Goal: Use online tool/utility: Utilize a website feature to perform a specific function

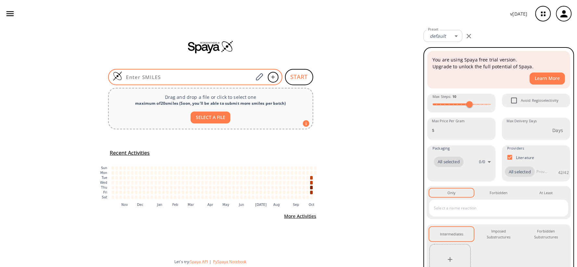
click at [192, 75] on input at bounding box center [187, 77] width 131 height 6
click at [181, 69] on div at bounding box center [195, 77] width 174 height 16
click at [185, 75] on input at bounding box center [187, 77] width 131 height 6
paste input "OC1CCCCC1"
type input "OC1CCCCC1"
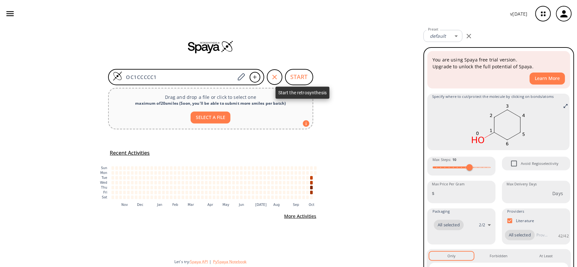
click at [303, 80] on button "START" at bounding box center [299, 77] width 28 height 16
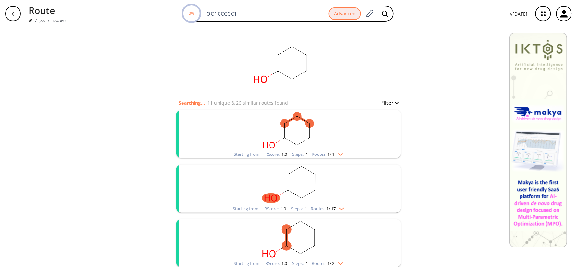
click at [297, 232] on rect "clusters" at bounding box center [288, 239] width 169 height 41
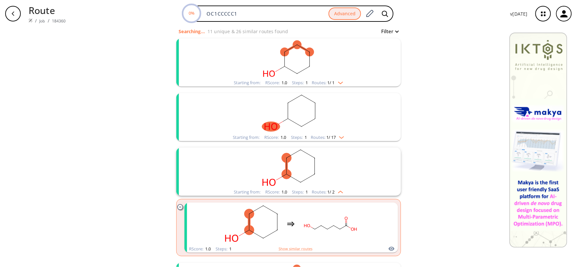
scroll to position [72, 0]
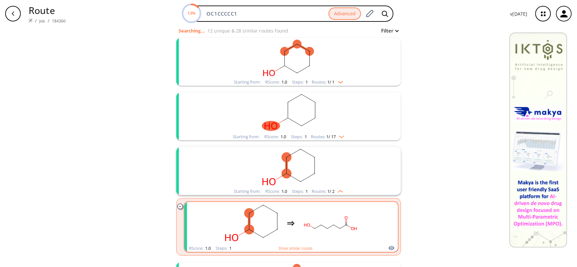
click at [293, 219] on div "clusters" at bounding box center [291, 223] width 138 height 43
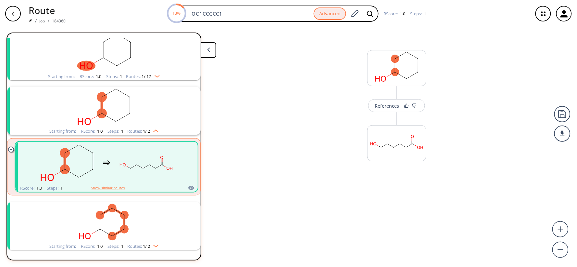
scroll to position [121, 0]
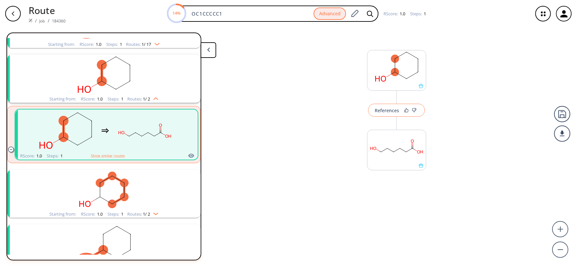
click at [385, 114] on button "References" at bounding box center [396, 110] width 57 height 13
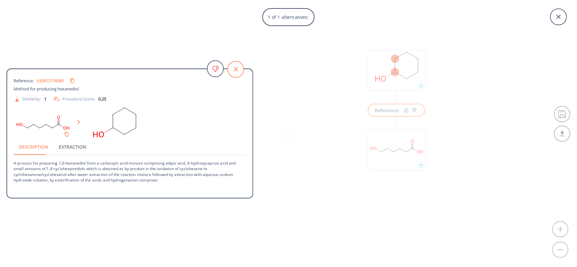
click at [234, 67] on icon at bounding box center [236, 69] width 16 height 16
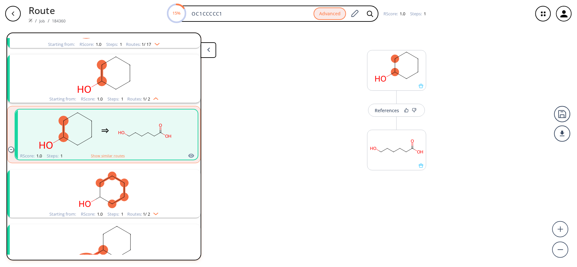
click at [133, 184] on rect "clusters" at bounding box center [103, 189] width 169 height 41
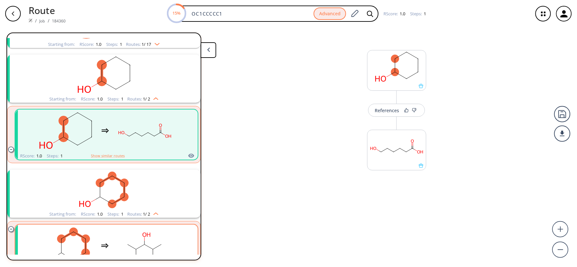
click at [122, 236] on rect "clusters" at bounding box center [144, 245] width 58 height 41
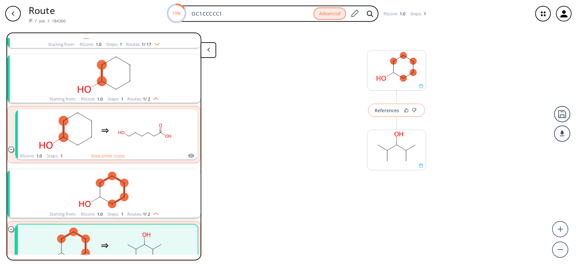
click at [389, 114] on button "References" at bounding box center [396, 110] width 57 height 13
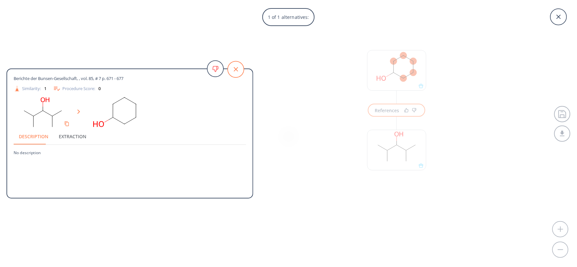
click at [236, 69] on icon at bounding box center [236, 69] width 4 height 4
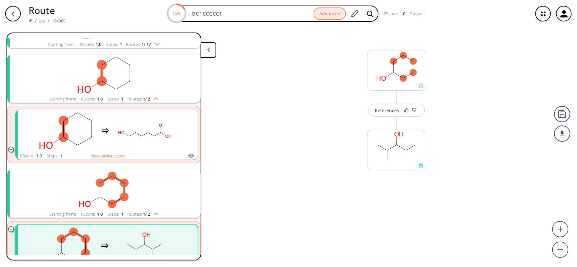
click at [212, 48] on button at bounding box center [209, 50] width 16 height 16
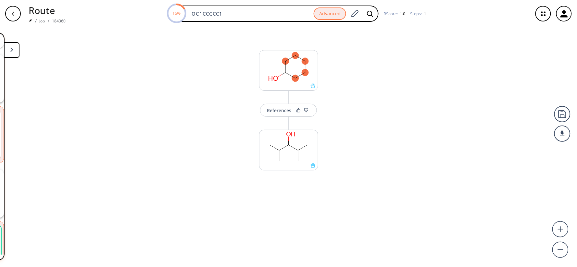
click at [15, 49] on button at bounding box center [12, 50] width 16 height 16
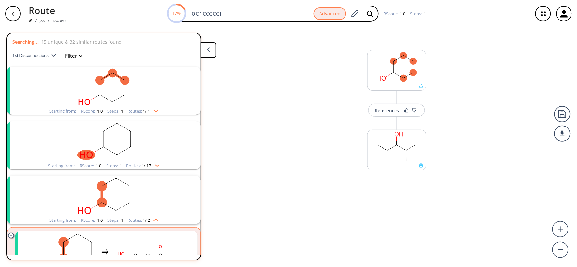
click at [102, 75] on icon "clusters" at bounding box center [105, 75] width 13 height 9
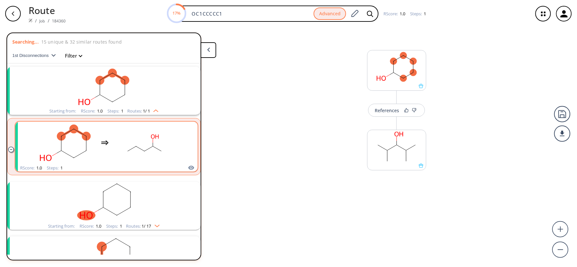
click at [99, 134] on div "clusters" at bounding box center [105, 142] width 138 height 43
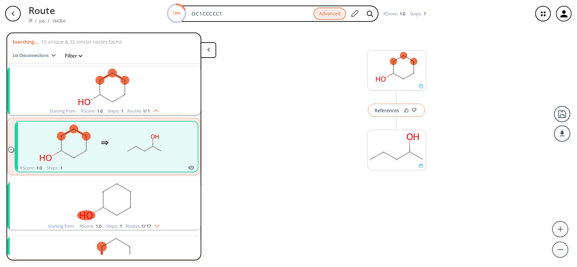
click at [387, 114] on button "References" at bounding box center [396, 110] width 57 height 13
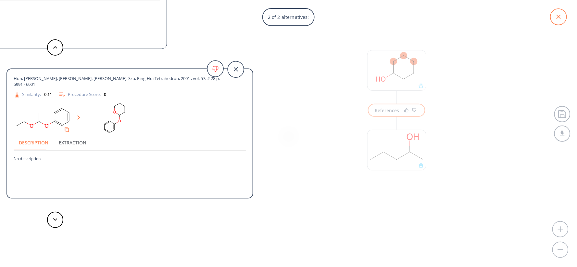
click at [560, 17] on icon at bounding box center [558, 17] width 16 height 16
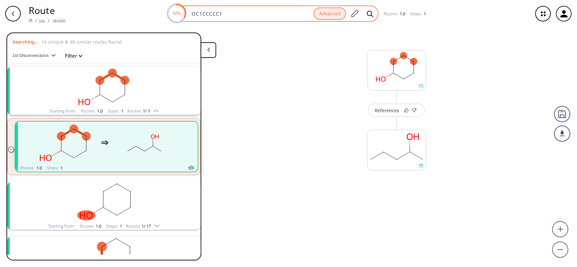
drag, startPoint x: 248, startPoint y: 14, endPoint x: 174, endPoint y: 15, distance: 73.7
click at [174, 15] on div "32% OC1CCCCC1 Advanced" at bounding box center [273, 14] width 211 height 16
paste input "OCCO"
type input "OC1COCCO1"
click at [363, 14] on div at bounding box center [370, 13] width 14 height 14
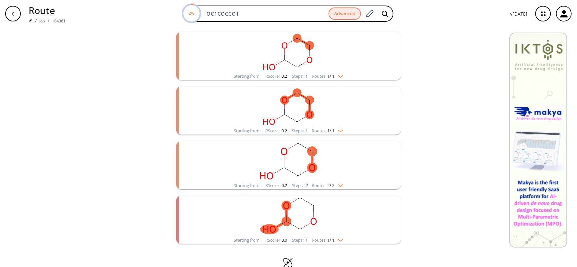
scroll to position [143, 0]
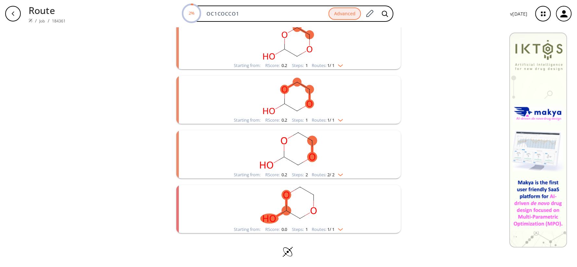
click at [294, 198] on rect "clusters" at bounding box center [288, 205] width 169 height 41
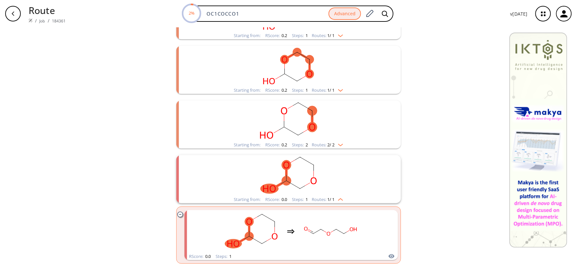
scroll to position [203, 0]
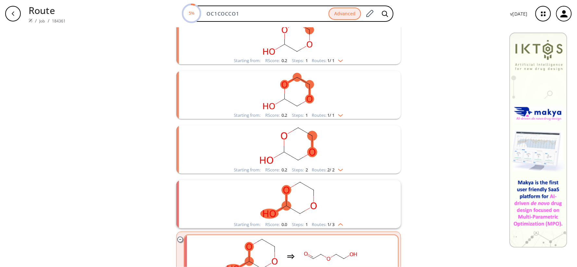
click at [278, 196] on rect "clusters" at bounding box center [288, 200] width 169 height 41
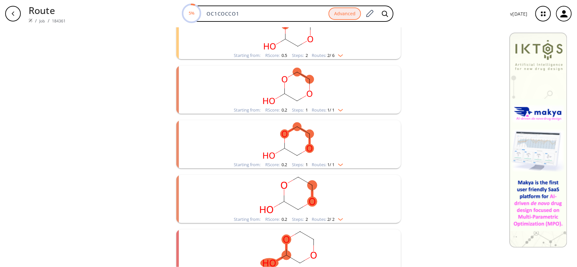
scroll to position [130, 0]
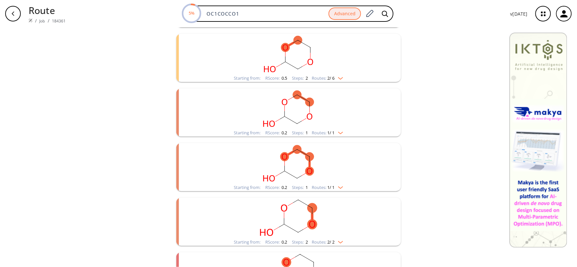
click at [286, 44] on ellipse "clusters" at bounding box center [285, 47] width 9 height 9
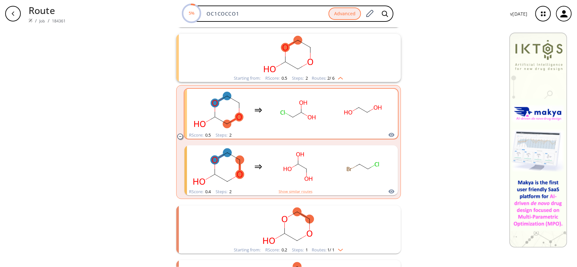
click at [259, 106] on icon "clusters" at bounding box center [259, 110] width 8 height 8
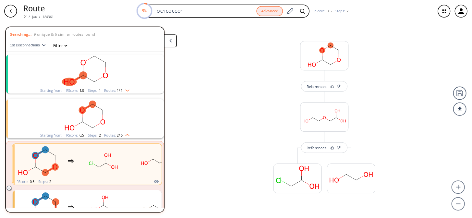
scroll to position [67, 0]
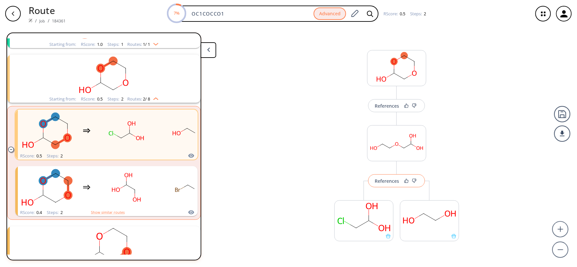
click at [394, 180] on div "References" at bounding box center [387, 181] width 24 height 4
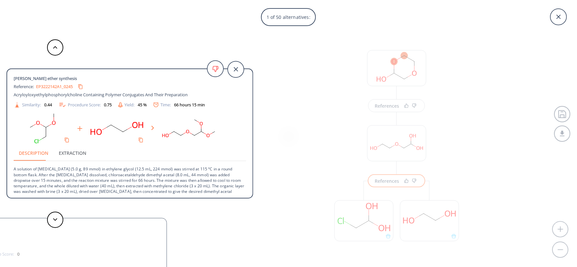
click at [384, 114] on div "1 of 50 alternatives: [PERSON_NAME] ether synthesis Reference: EP3222142A1_0245…" at bounding box center [288, 133] width 577 height 267
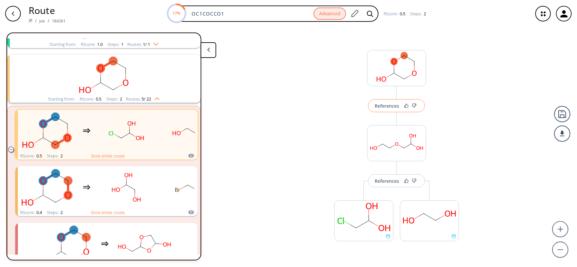
click at [389, 109] on button "References" at bounding box center [396, 105] width 57 height 13
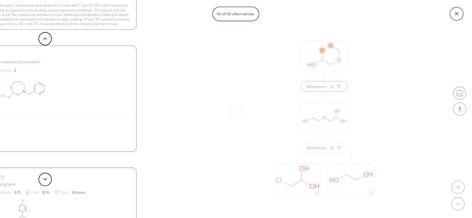
scroll to position [67, 0]
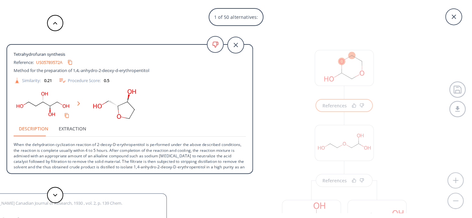
click at [238, 47] on icon at bounding box center [236, 45] width 16 height 16
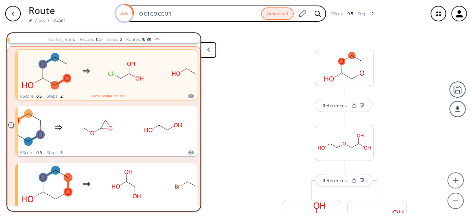
scroll to position [155, 0]
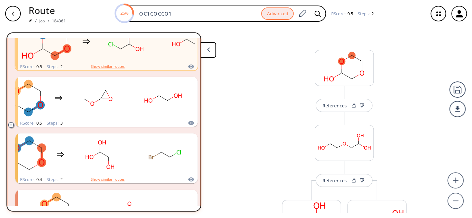
click at [14, 17] on div "button" at bounding box center [13, 14] width 16 height 16
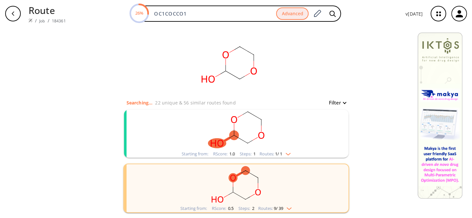
click at [238, 137] on rect "clusters" at bounding box center [236, 130] width 169 height 41
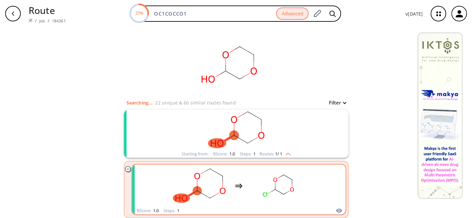
click at [235, 183] on icon "clusters" at bounding box center [239, 186] width 8 height 8
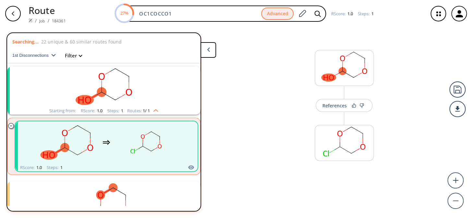
scroll to position [13, 0]
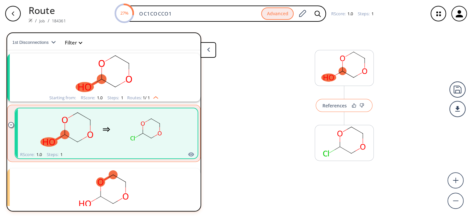
click at [333, 108] on button "References" at bounding box center [344, 105] width 57 height 13
